Goal: Navigation & Orientation: Go to known website

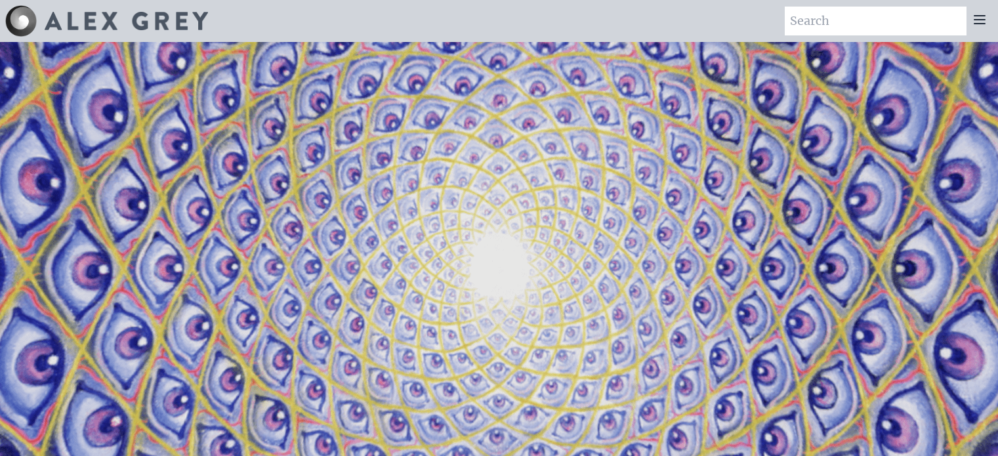
scroll to position [2478, 0]
